Goal: Task Accomplishment & Management: Manage account settings

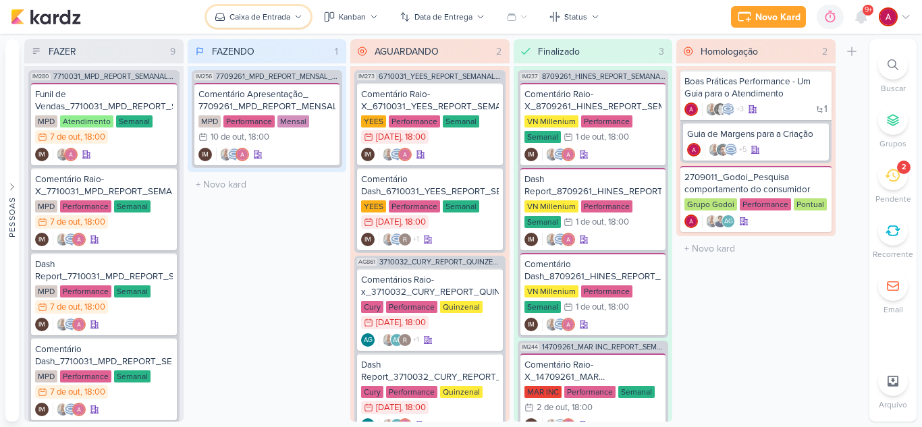
click at [282, 14] on div "Caixa de Entrada" at bounding box center [259, 17] width 61 height 12
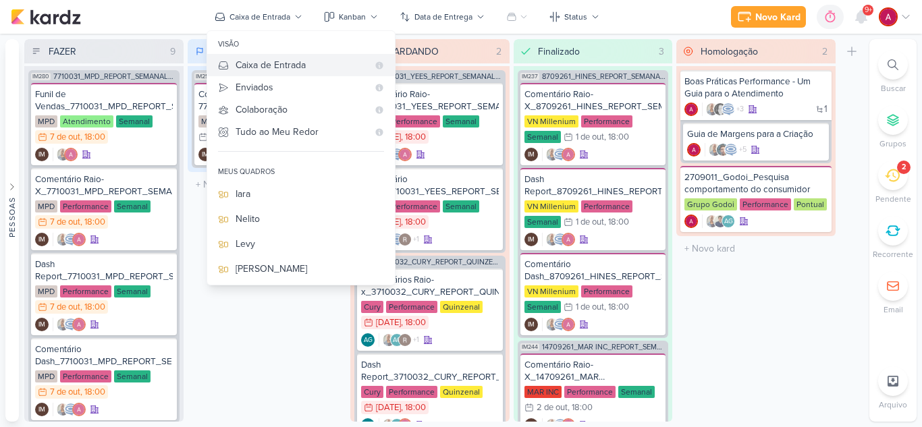
click at [277, 64] on div "Caixa de Entrada" at bounding box center [302, 65] width 132 height 14
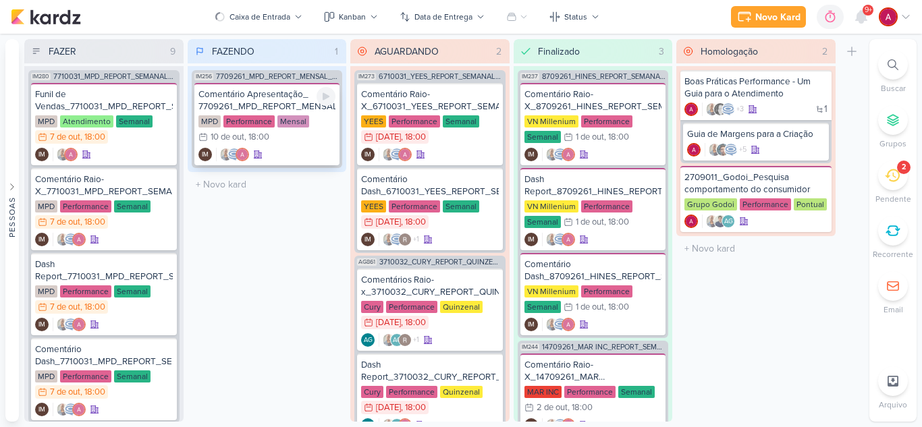
click at [282, 90] on div "Comentário Apresentação_ 7709261_MPD_REPORT_MENSAL_SETEMBRO" at bounding box center [267, 100] width 138 height 24
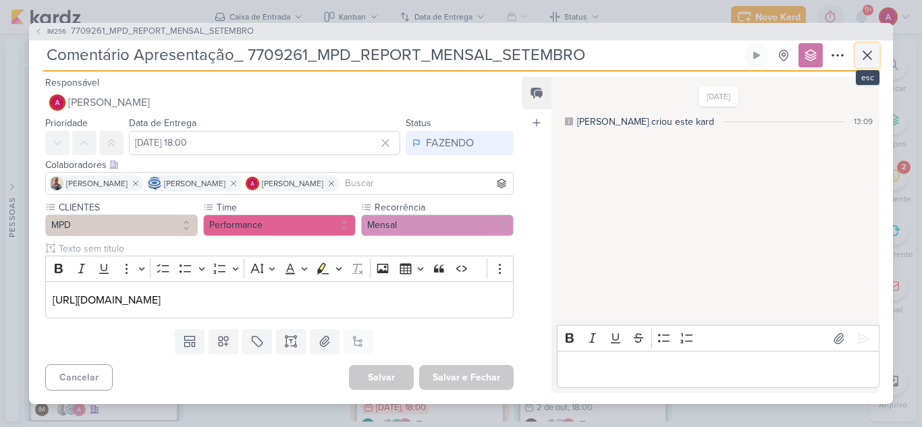
click at [863, 61] on icon at bounding box center [867, 55] width 16 height 16
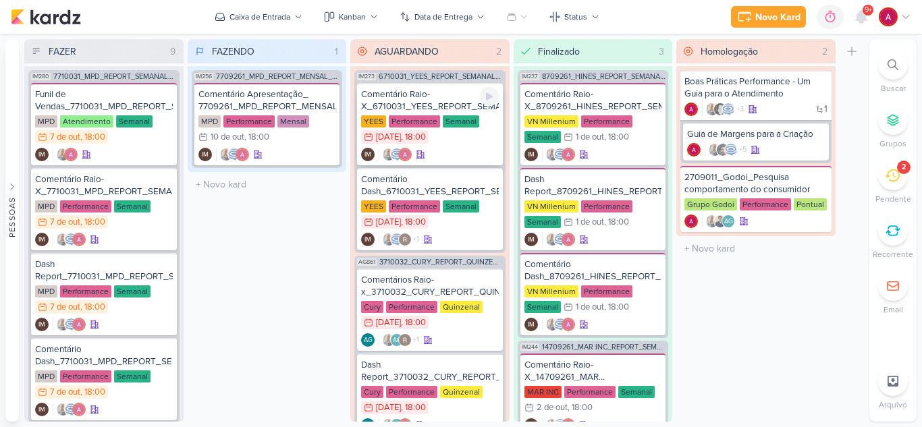
click at [402, 104] on div "Comentário Raio-X_6710031_YEES_REPORT_SEMANAL_MARKETING_07.10" at bounding box center [430, 100] width 138 height 24
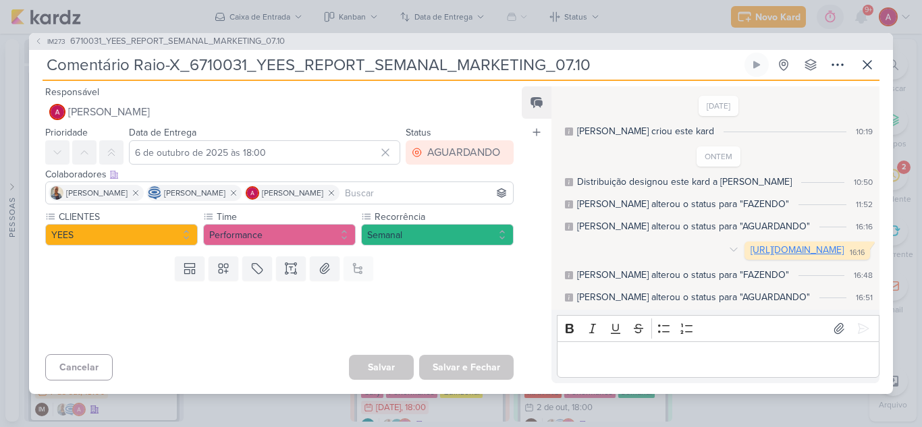
click at [750, 251] on link "[URL][DOMAIN_NAME]" at bounding box center [796, 249] width 93 height 11
click at [447, 148] on div "AGUARDANDO" at bounding box center [463, 152] width 73 height 16
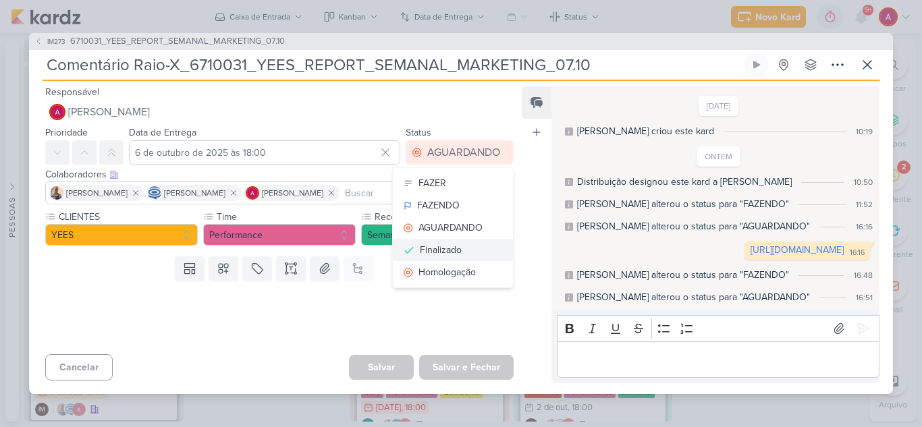
click at [428, 243] on div "Finalizado" at bounding box center [441, 250] width 42 height 14
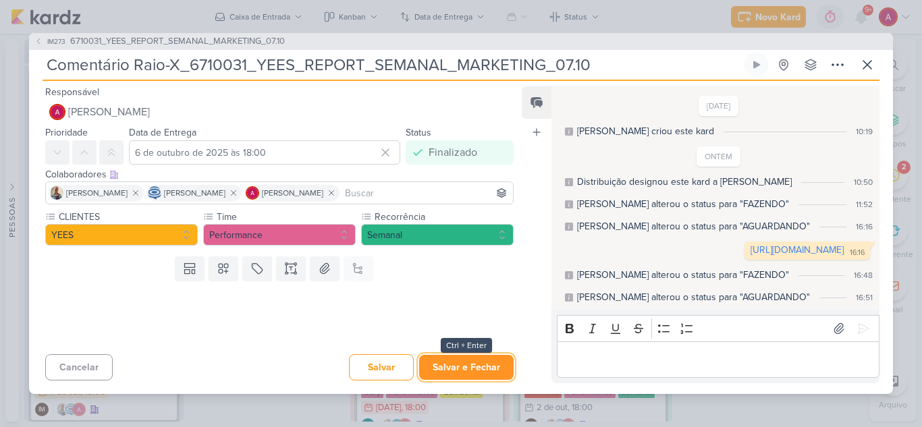
click at [461, 377] on button "Salvar e Fechar" at bounding box center [466, 367] width 94 height 25
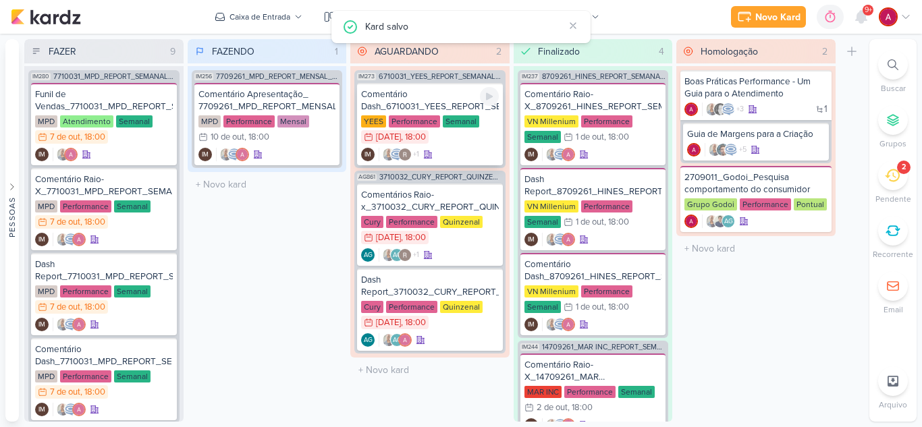
click at [440, 103] on div "Comentário Dash_6710031_YEES_REPORT_SEMANAL_MARKETING_07.10" at bounding box center [430, 100] width 138 height 24
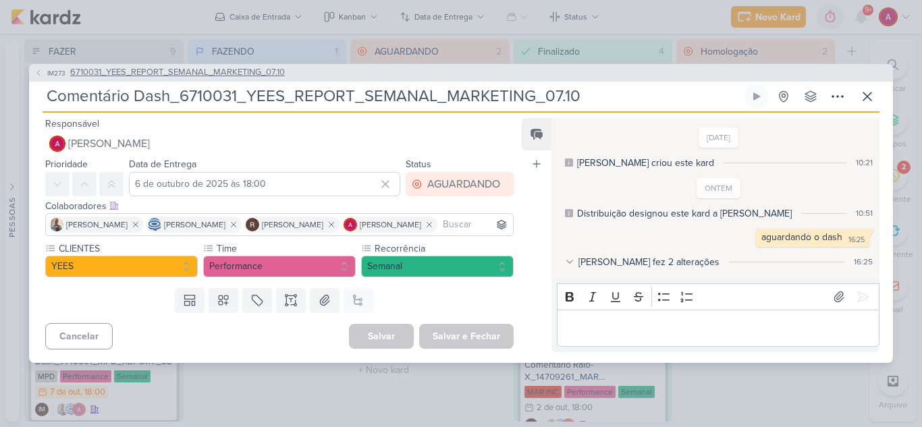
click at [226, 74] on span "6710031_YEES_REPORT_SEMANAL_MARKETING_07.10" at bounding box center [177, 72] width 215 height 13
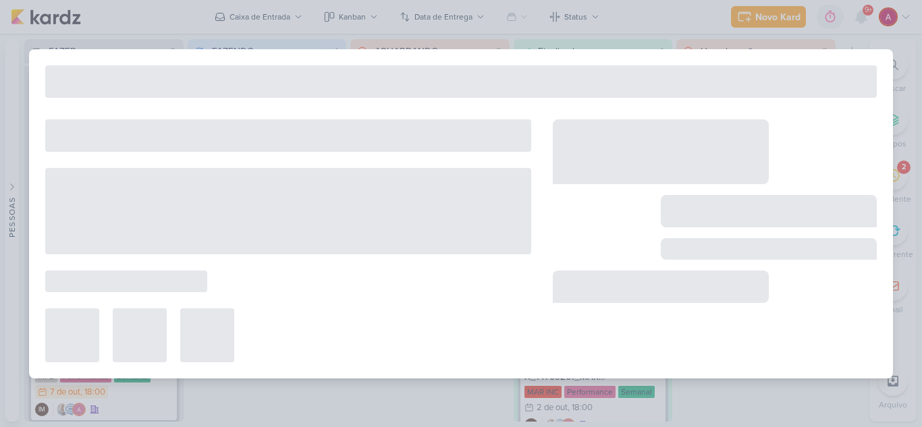
type input "6710031_YEES_REPORT_SEMANAL_MARKETING_07.10"
type input "[DATE] 18:00"
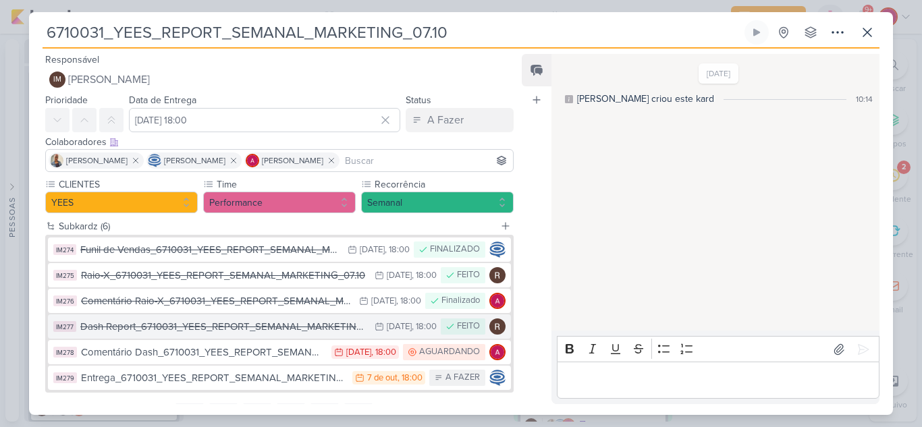
click at [231, 330] on div "Dash Report_6710031_YEES_REPORT_SEMANAL_MARKETING_07.10" at bounding box center [223, 327] width 287 height 16
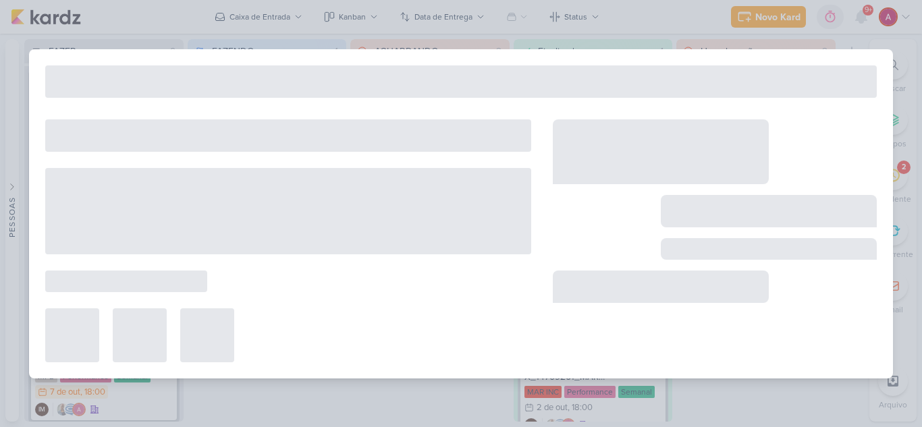
type input "Dash Report_6710031_YEES_REPORT_SEMANAL_MARKETING_07.10"
type input "6 de outubro de 2025 às 18:00"
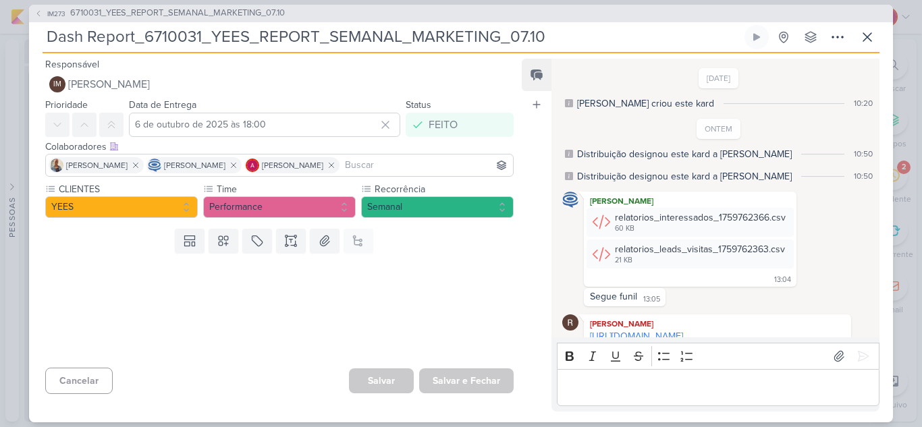
scroll to position [92, 0]
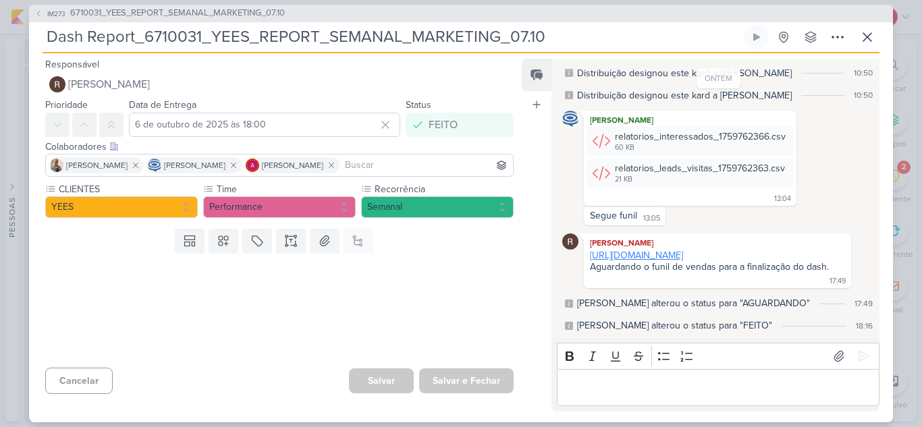
click at [677, 250] on link "[URL][DOMAIN_NAME]" at bounding box center [636, 255] width 93 height 11
click at [53, 7] on button "IM273 6710031_YEES_REPORT_SEMANAL_MARKETING_07.10" at bounding box center [159, 13] width 250 height 13
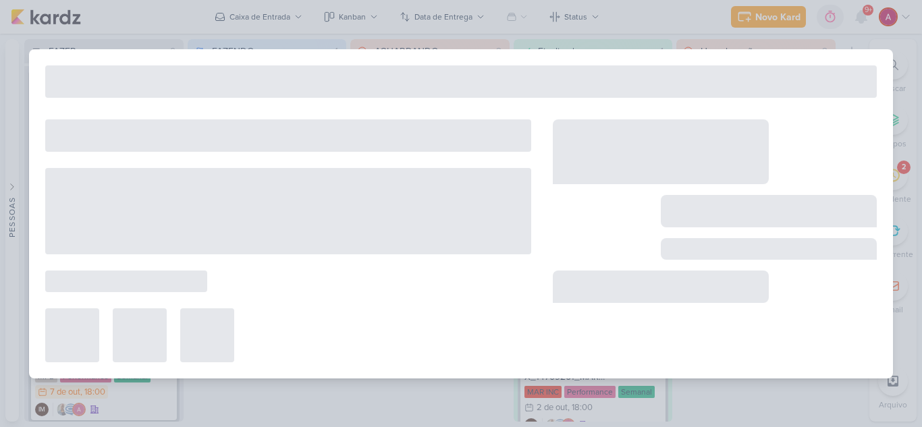
type input "6710031_YEES_REPORT_SEMANAL_MARKETING_07.10"
type input "[DATE] 18:00"
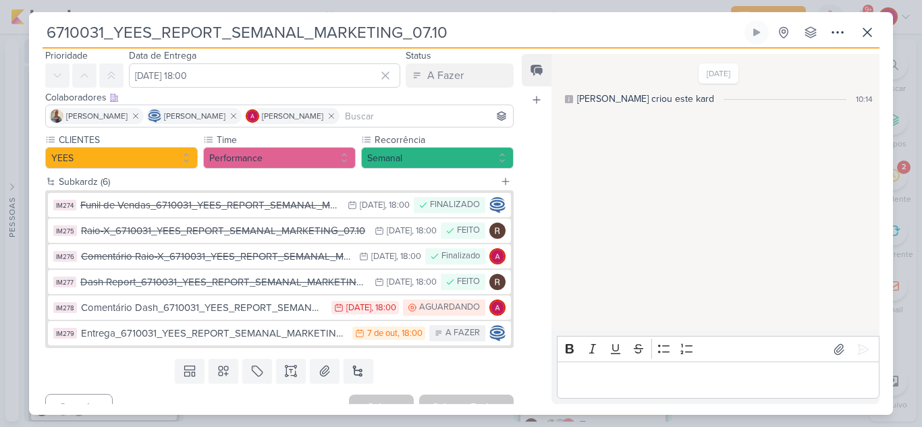
scroll to position [63, 0]
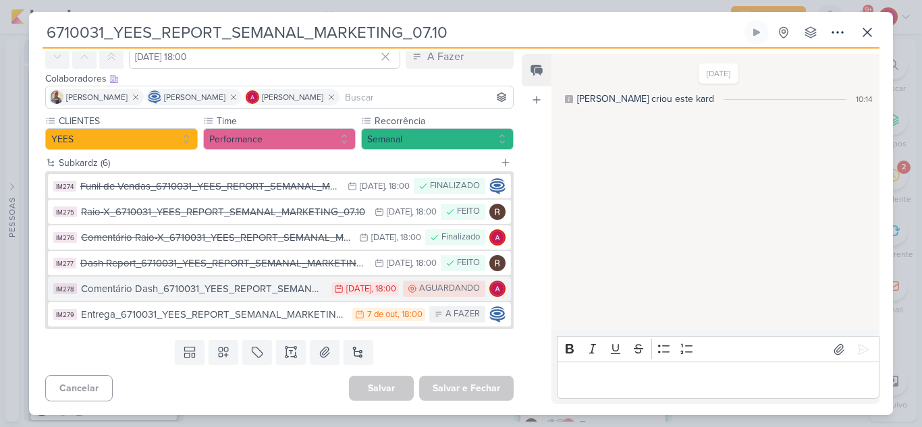
click at [277, 292] on div "Comentário Dash_6710031_YEES_REPORT_SEMANAL_MARKETING_07.10" at bounding box center [203, 289] width 244 height 16
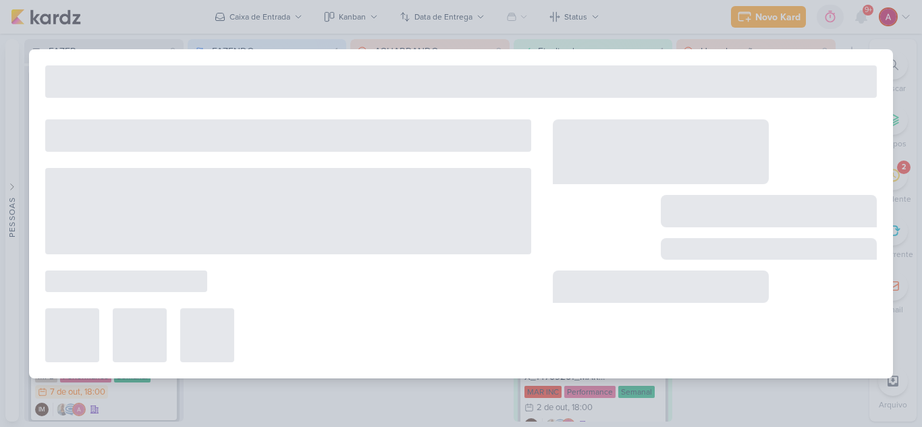
type input "Comentário Dash_6710031_YEES_REPORT_SEMANAL_MARKETING_07.10"
type input "6 de outubro de 2025 às 18:00"
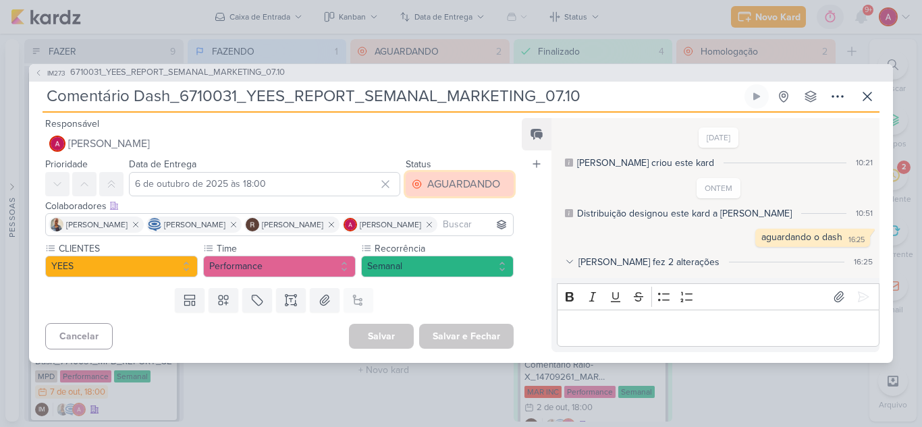
click at [456, 180] on div "AGUARDANDO" at bounding box center [463, 184] width 73 height 16
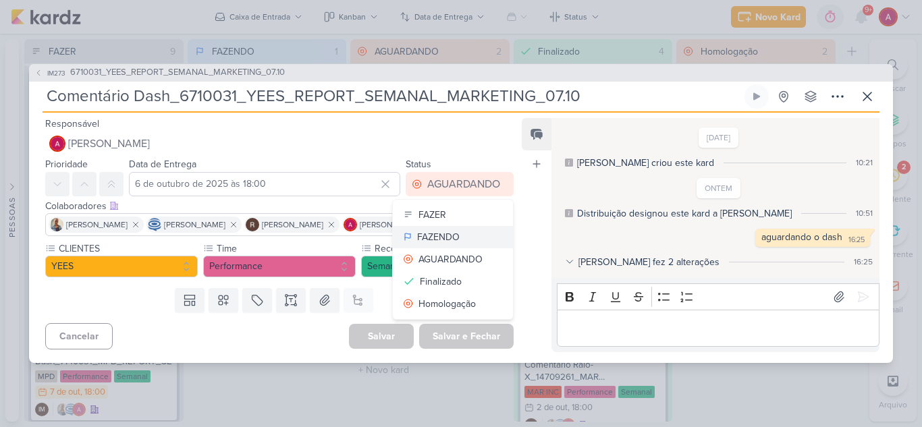
click at [451, 238] on div "FAZENDO" at bounding box center [438, 237] width 43 height 14
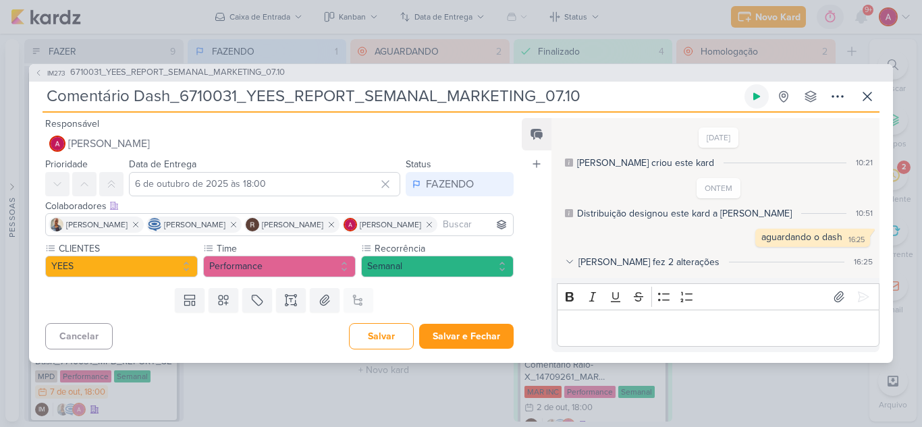
click at [759, 94] on icon at bounding box center [756, 96] width 11 height 11
click at [374, 341] on button "Salvar" at bounding box center [381, 336] width 65 height 26
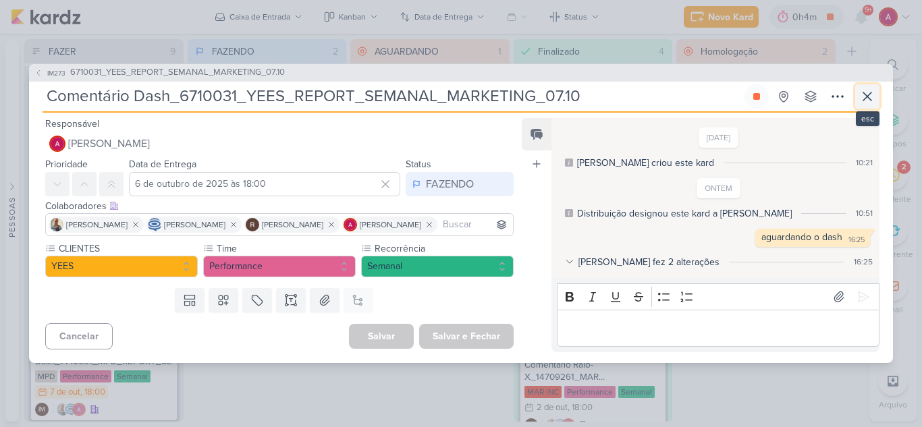
click at [868, 99] on icon at bounding box center [867, 96] width 16 height 16
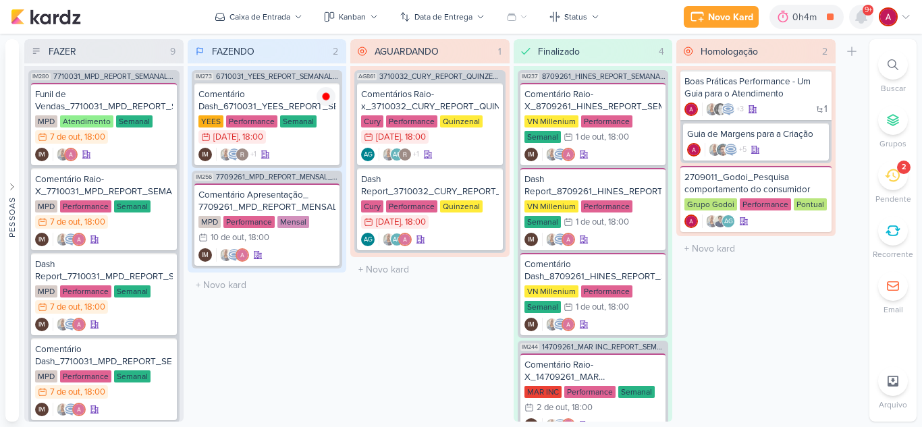
click at [866, 20] on icon at bounding box center [861, 17] width 11 height 12
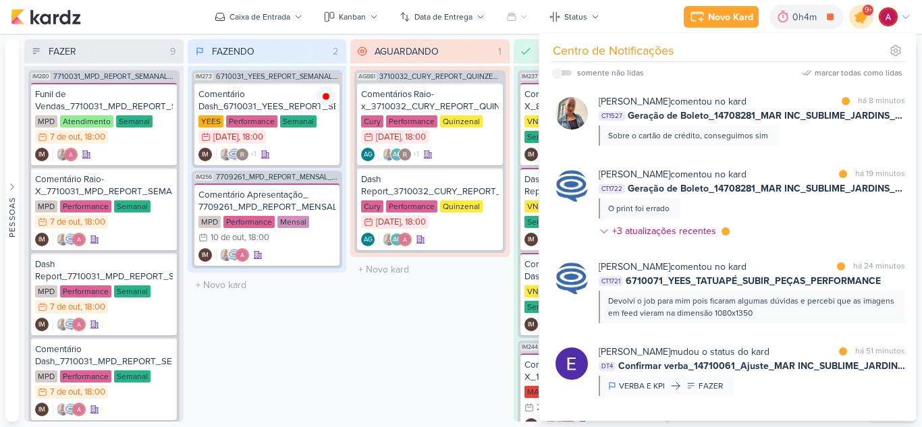
click at [861, 22] on icon at bounding box center [861, 17] width 16 height 16
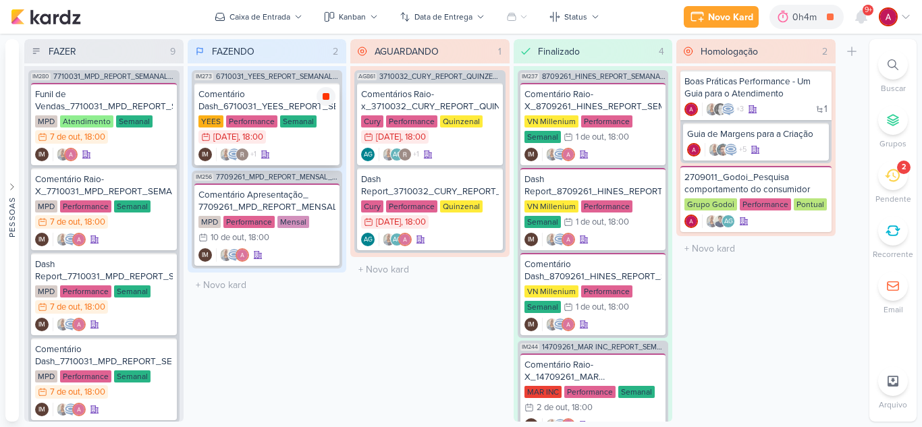
click at [328, 94] on icon at bounding box center [326, 96] width 7 height 7
click at [281, 102] on div "Comentário Dash_6710031_YEES_REPORT_SEMANAL_MARKETING_07.10" at bounding box center [267, 100] width 138 height 24
